Goal: Ask a question

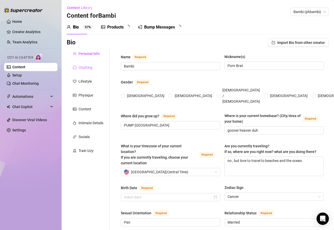
radio input "true"
type input "[DATE]"
click at [26, 129] on link "Settings" at bounding box center [19, 130] width 14 height 4
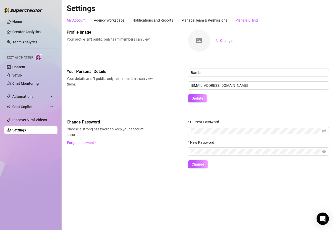
click at [237, 19] on div "Plans & Billing" at bounding box center [246, 20] width 22 height 6
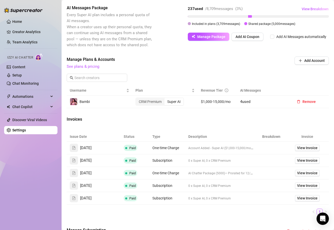
scroll to position [130, 0]
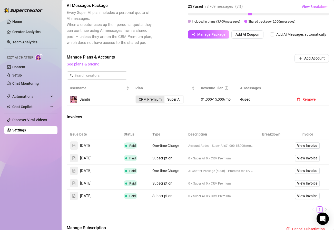
click at [152, 99] on div "CRM Premium" at bounding box center [150, 99] width 28 height 7
click at [137, 96] on input "CRM Premium" at bounding box center [137, 96] width 0 height 0
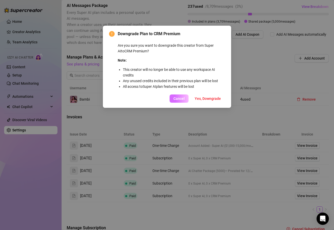
click at [184, 97] on span "Cancel" at bounding box center [178, 98] width 11 height 4
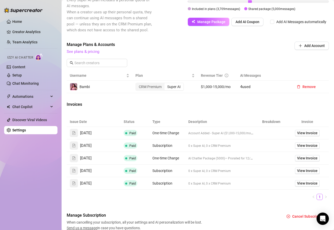
scroll to position [143, 0]
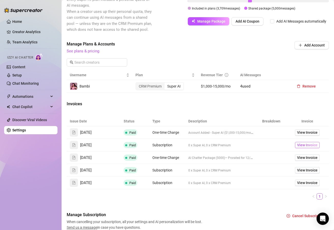
click at [303, 144] on span "View Invoice" at bounding box center [307, 145] width 21 height 6
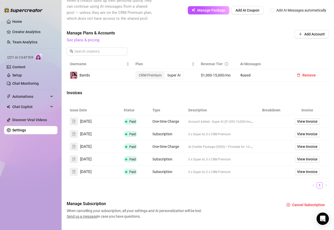
scroll to position [165, 0]
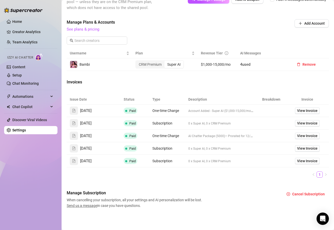
click at [74, 205] on span "Send us a message" at bounding box center [82, 205] width 30 height 4
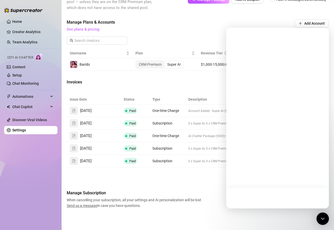
scroll to position [0, 0]
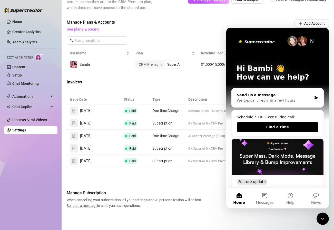
click at [258, 97] on div "Send us a message" at bounding box center [274, 94] width 75 height 5
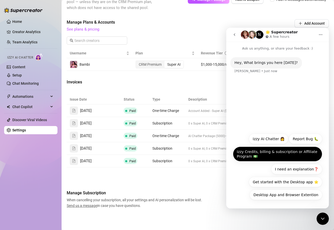
click at [273, 155] on button "Izzy Credits, billing & subscription or Affiliate Program 💵" at bounding box center [277, 153] width 89 height 15
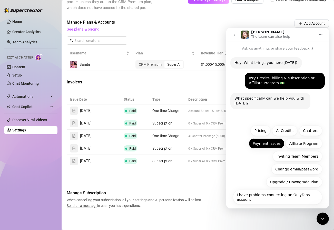
click at [269, 145] on button "Payment issues" at bounding box center [267, 143] width 36 height 10
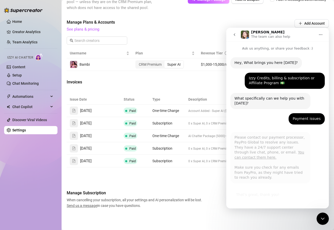
scroll to position [0, 0]
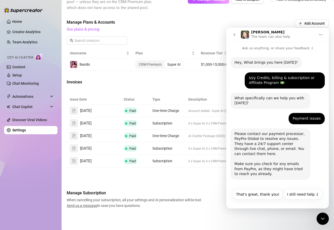
click at [280, 148] on link "You can contact them here." at bounding box center [269, 150] width 70 height 9
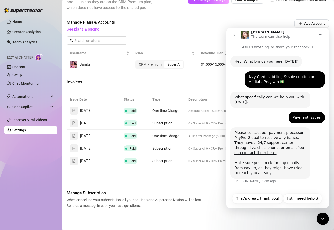
scroll to position [5, 0]
